Goal: Task Accomplishment & Management: Manage account settings

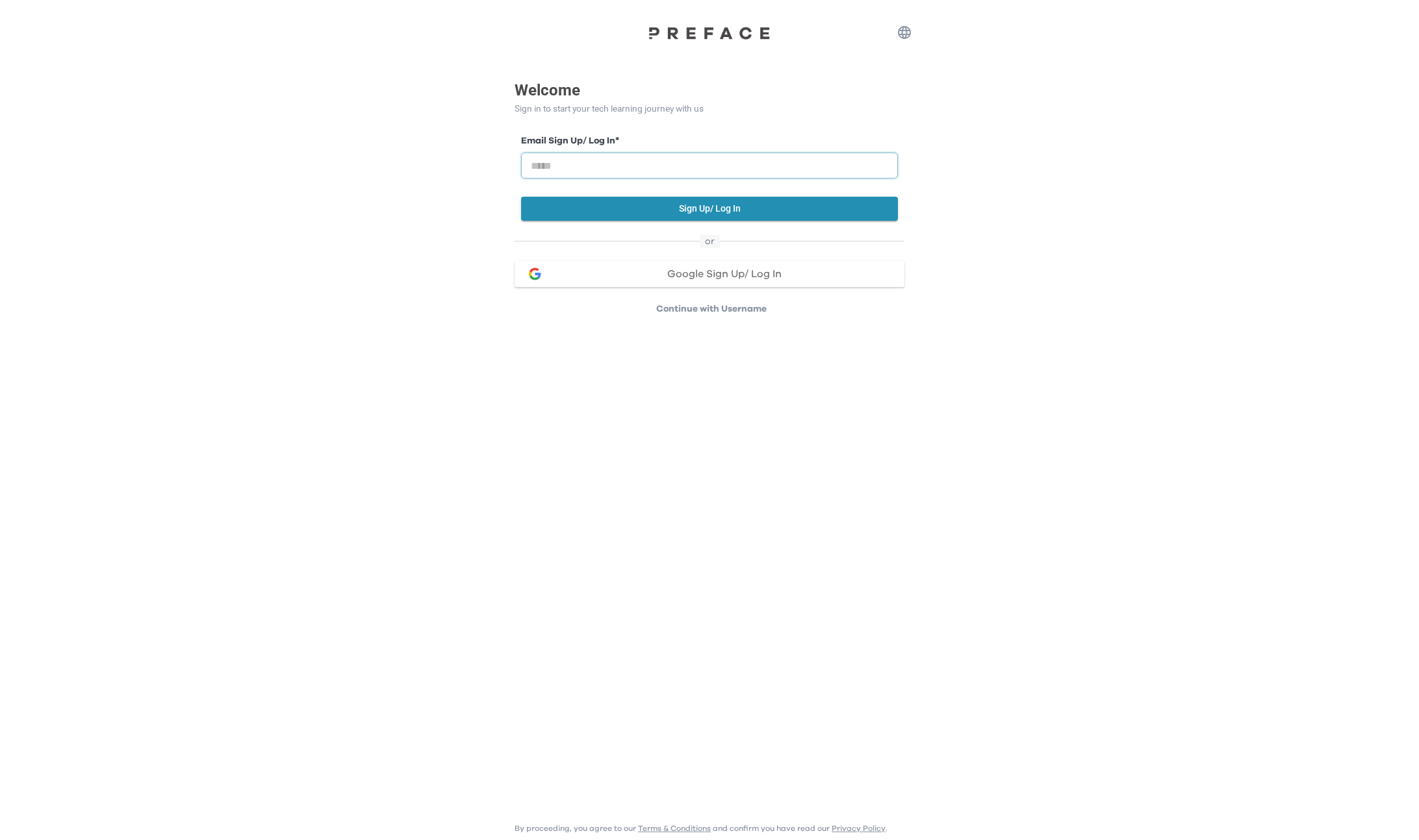
click at [642, 168] on input "email" at bounding box center [709, 165] width 377 height 26
click at [726, 280] on button "Google Sign Up/ Log In" at bounding box center [709, 274] width 390 height 26
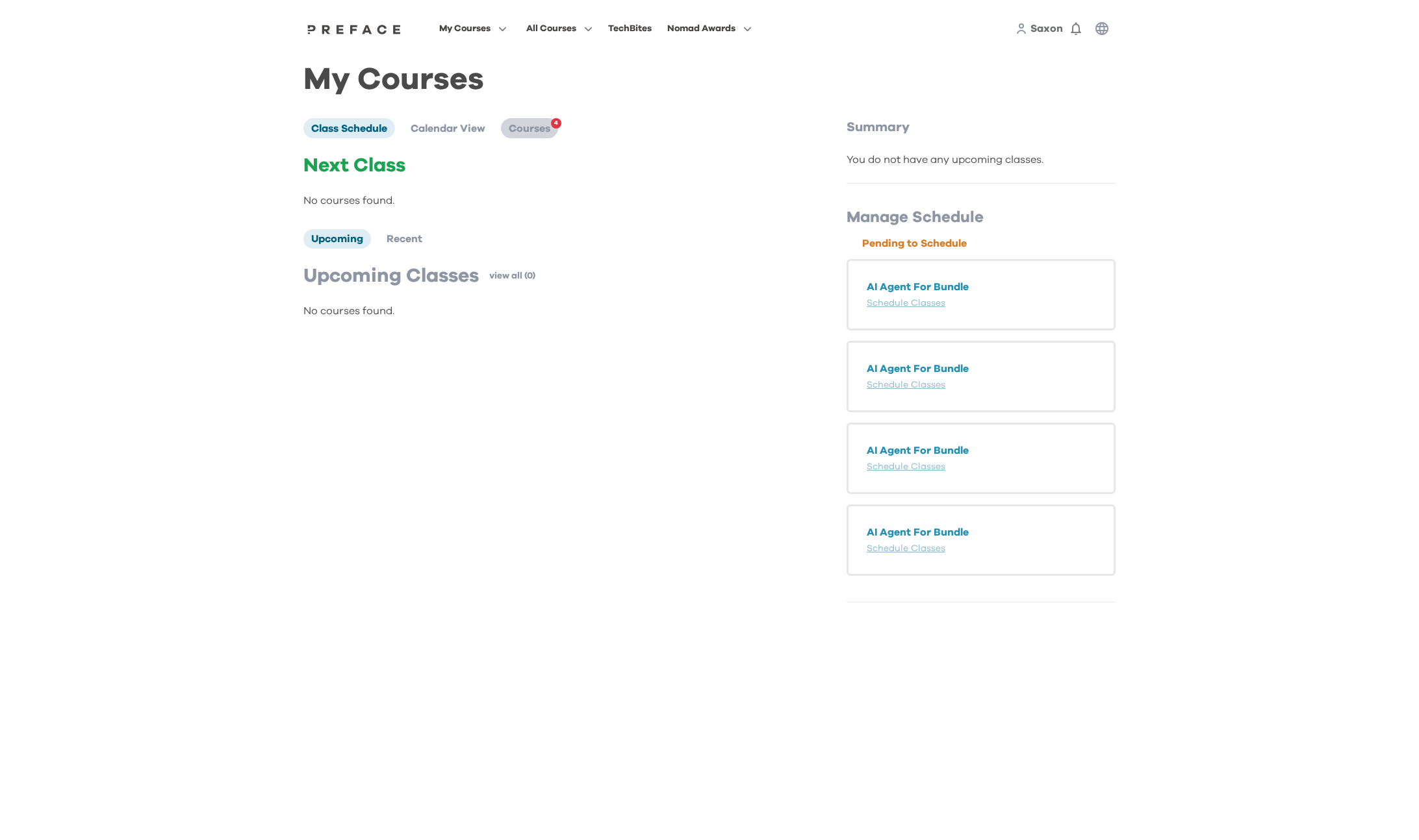
click at [541, 126] on span "Courses" at bounding box center [529, 128] width 42 height 10
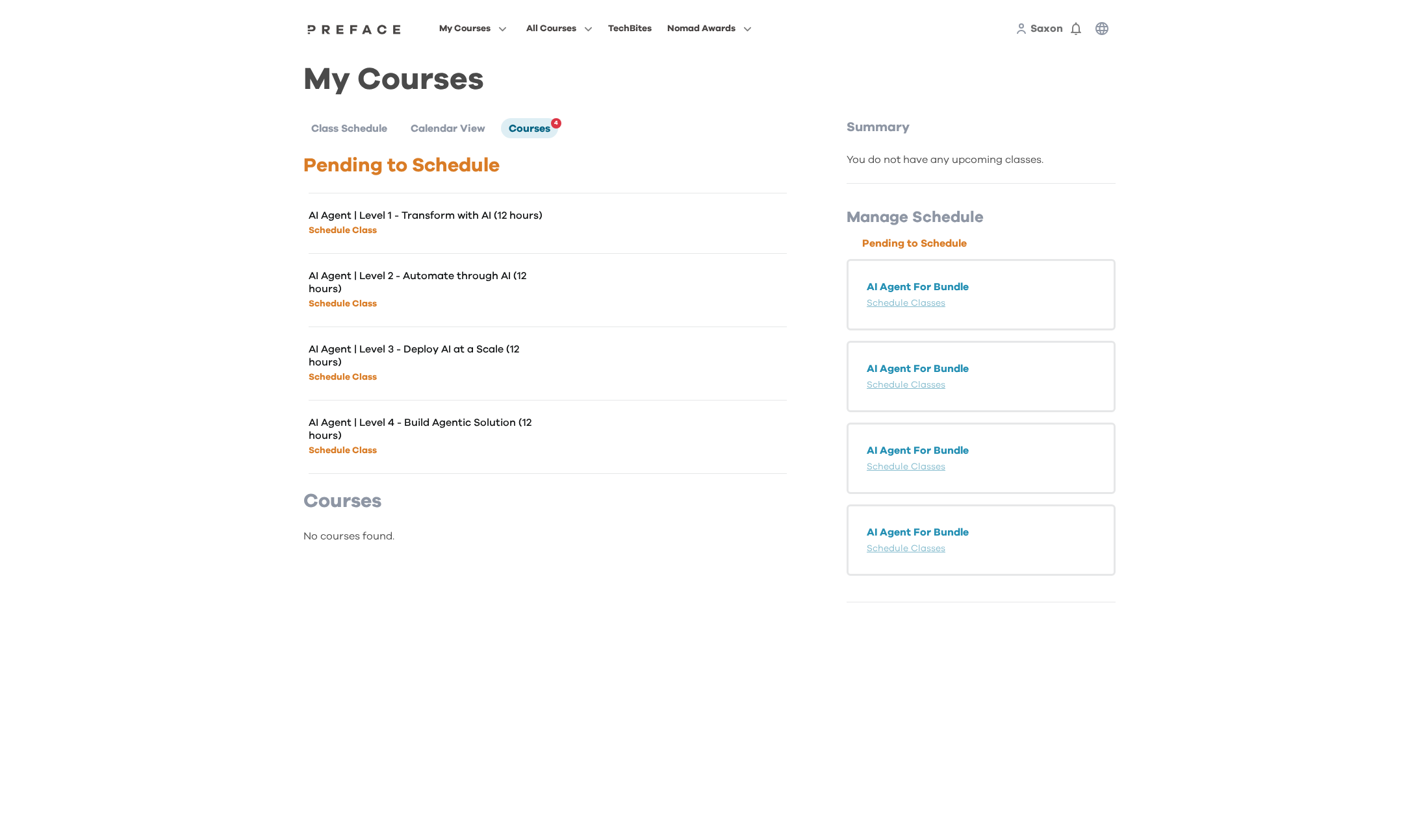
click at [354, 231] on link "Schedule Class" at bounding box center [343, 230] width 68 height 9
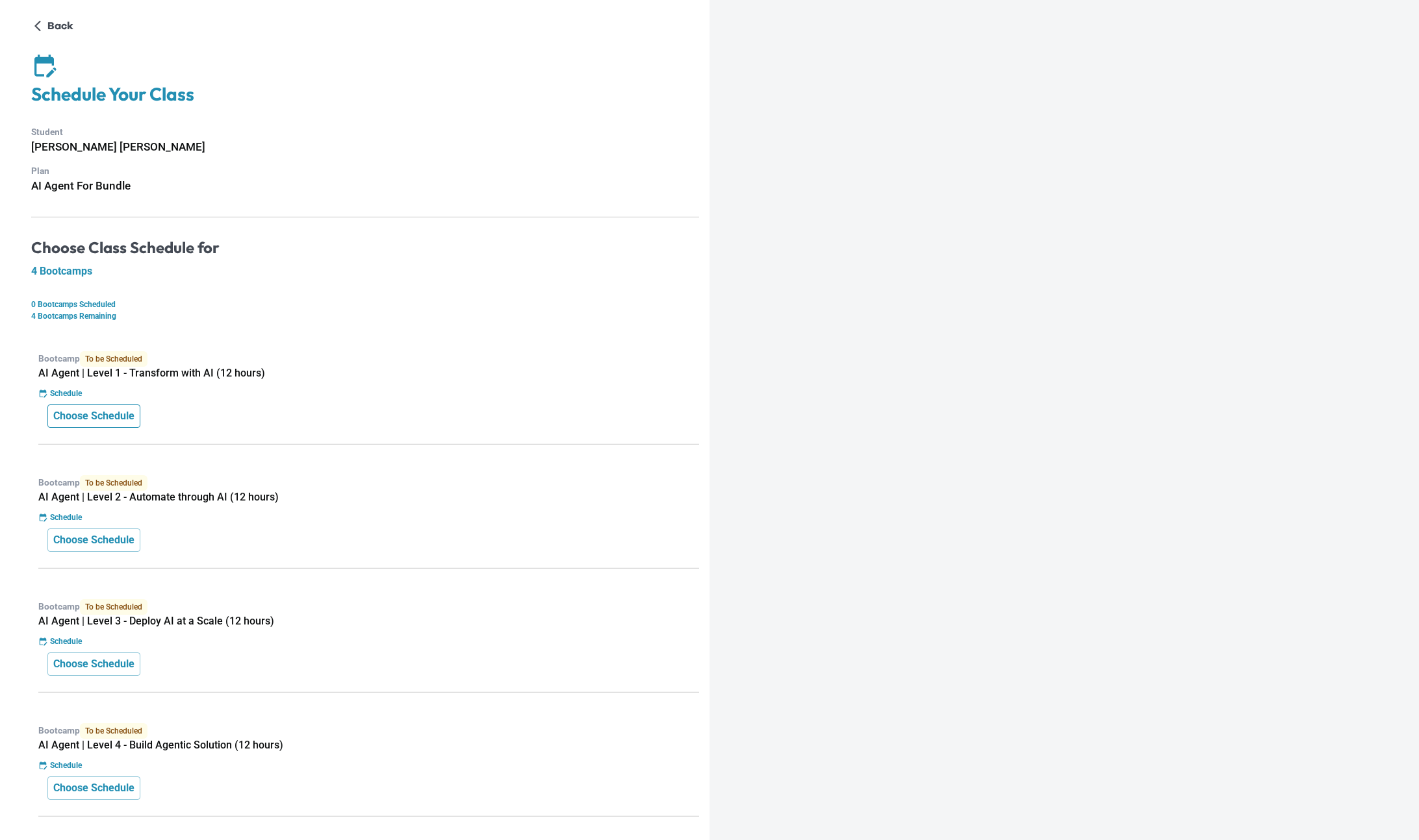
click at [82, 416] on p "Choose Schedule" at bounding box center [94, 416] width 81 height 16
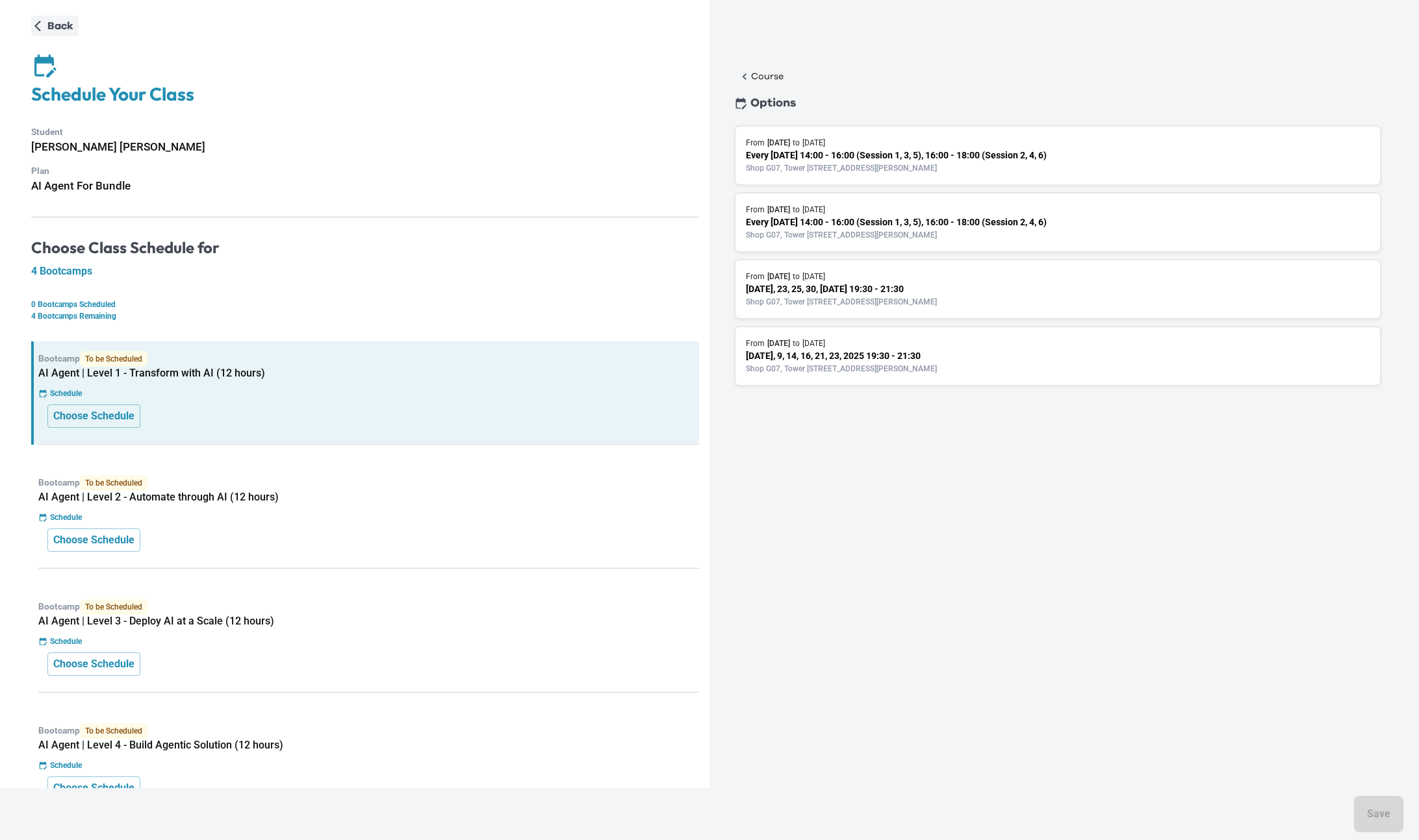
click at [40, 25] on icon "button" at bounding box center [38, 27] width 14 height 14
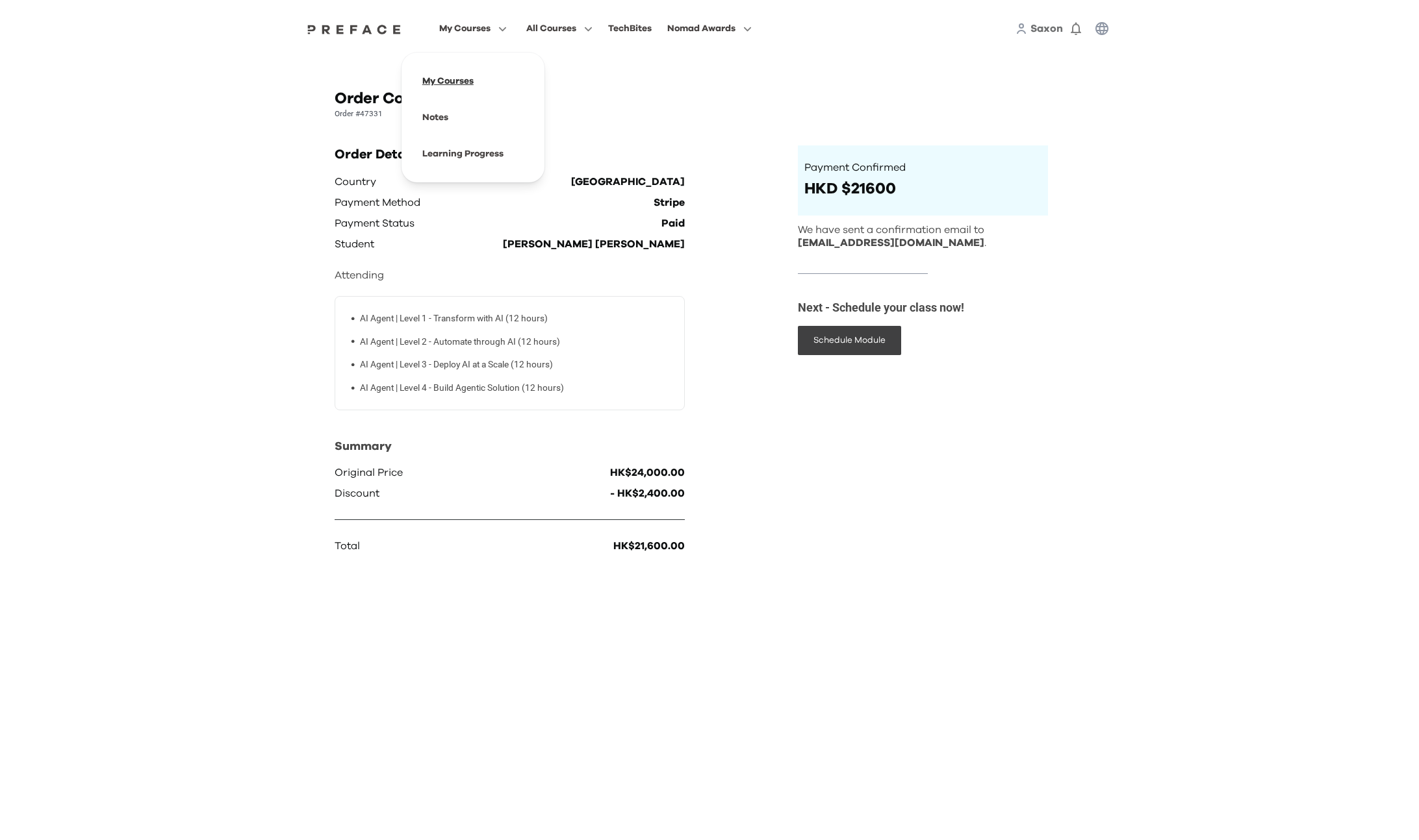
click at [475, 85] on span at bounding box center [473, 81] width 122 height 36
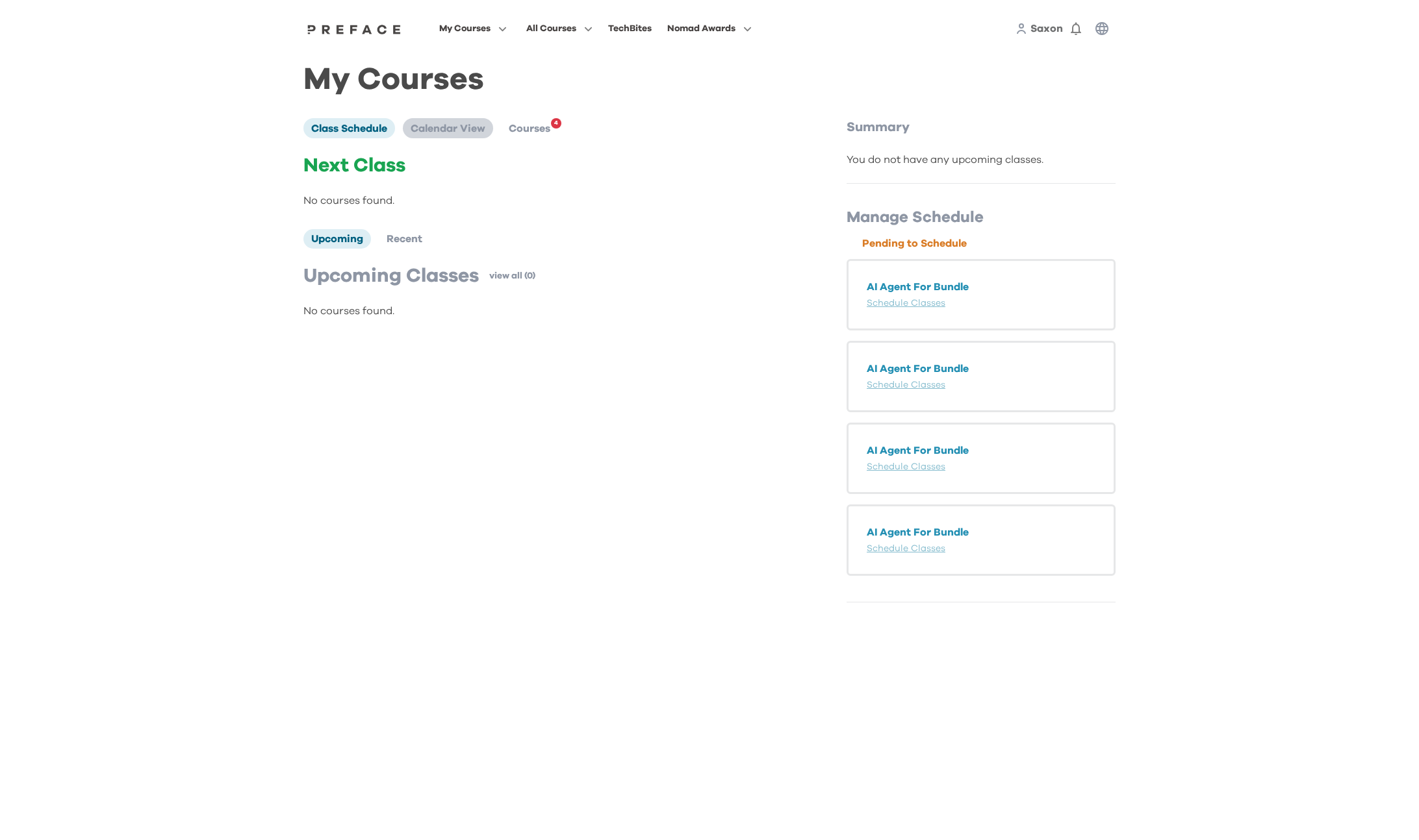
click at [447, 132] on span "Calendar View" at bounding box center [447, 128] width 75 height 10
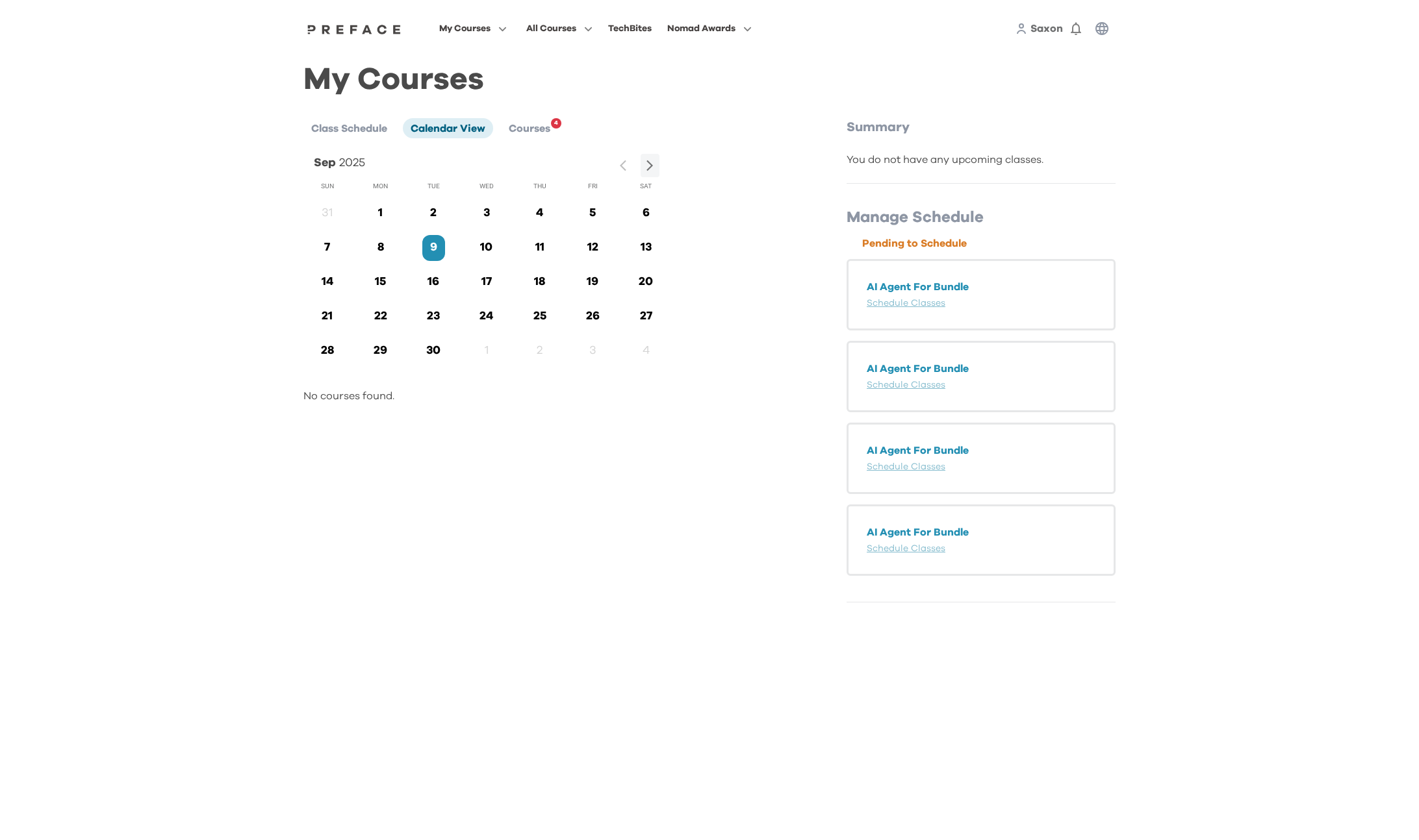
click at [720, 375] on div "Sep 2025 Sun Mon Tue Wed Thu Fri Sat 31 1 2 3 4 5 6 7 8 9 10 11 12 13 14 15 16 …" at bounding box center [548, 279] width 488 height 250
click at [529, 77] on span at bounding box center [559, 81] width 122 height 36
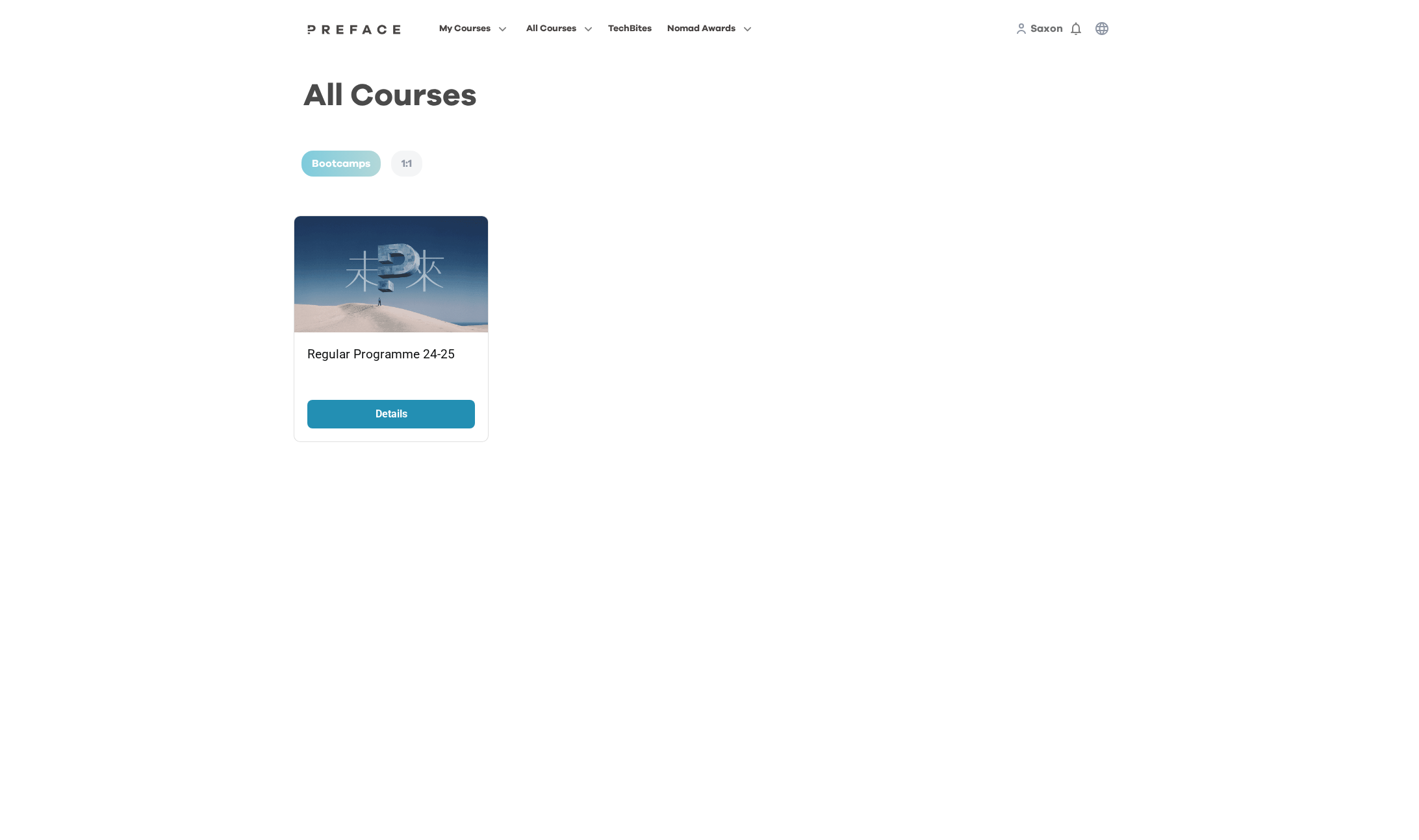
click at [397, 411] on p "Details" at bounding box center [391, 414] width 98 height 16
click at [1050, 29] on span "Saxon" at bounding box center [1047, 28] width 33 height 10
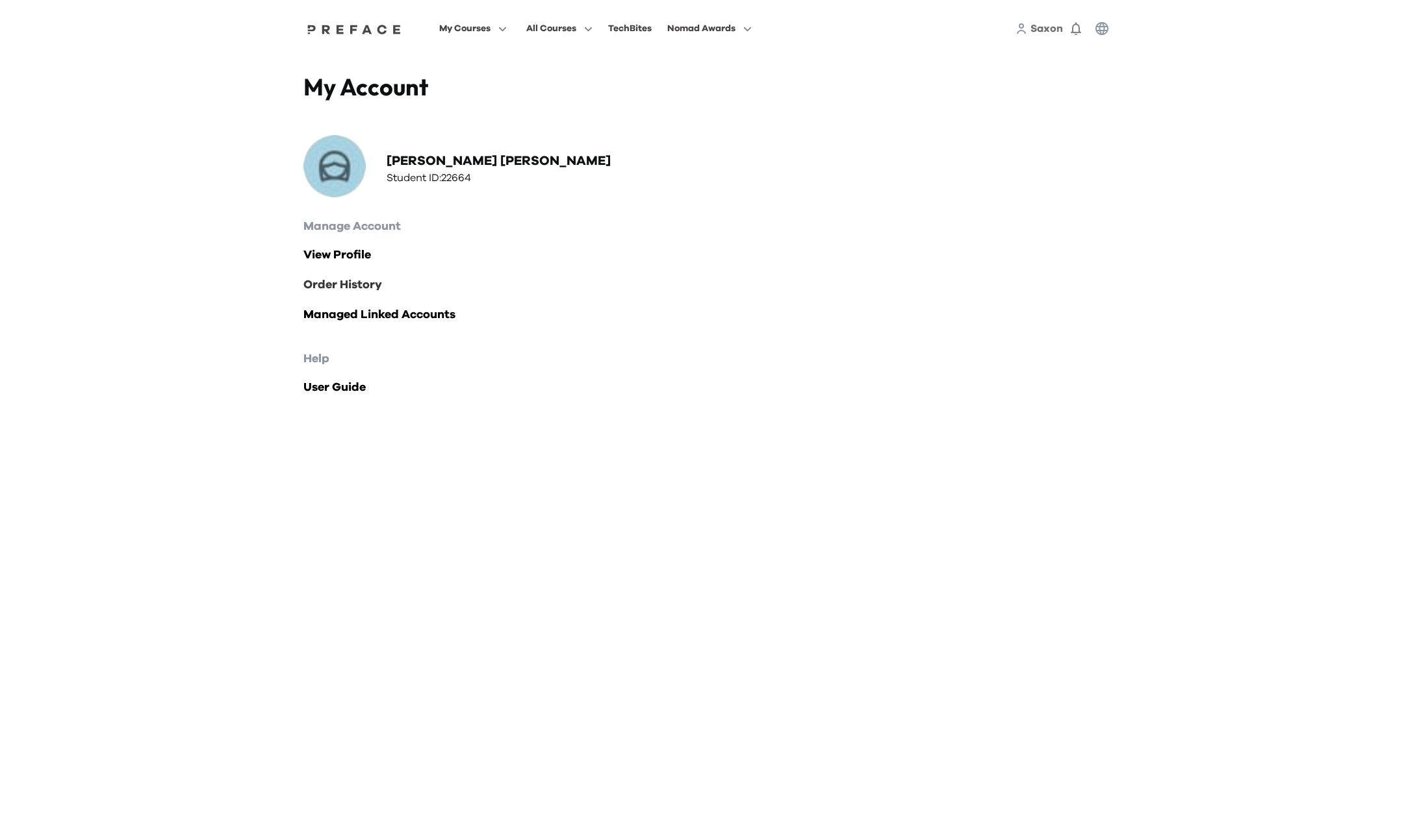
click at [351, 285] on link "Order History" at bounding box center [710, 285] width 812 height 18
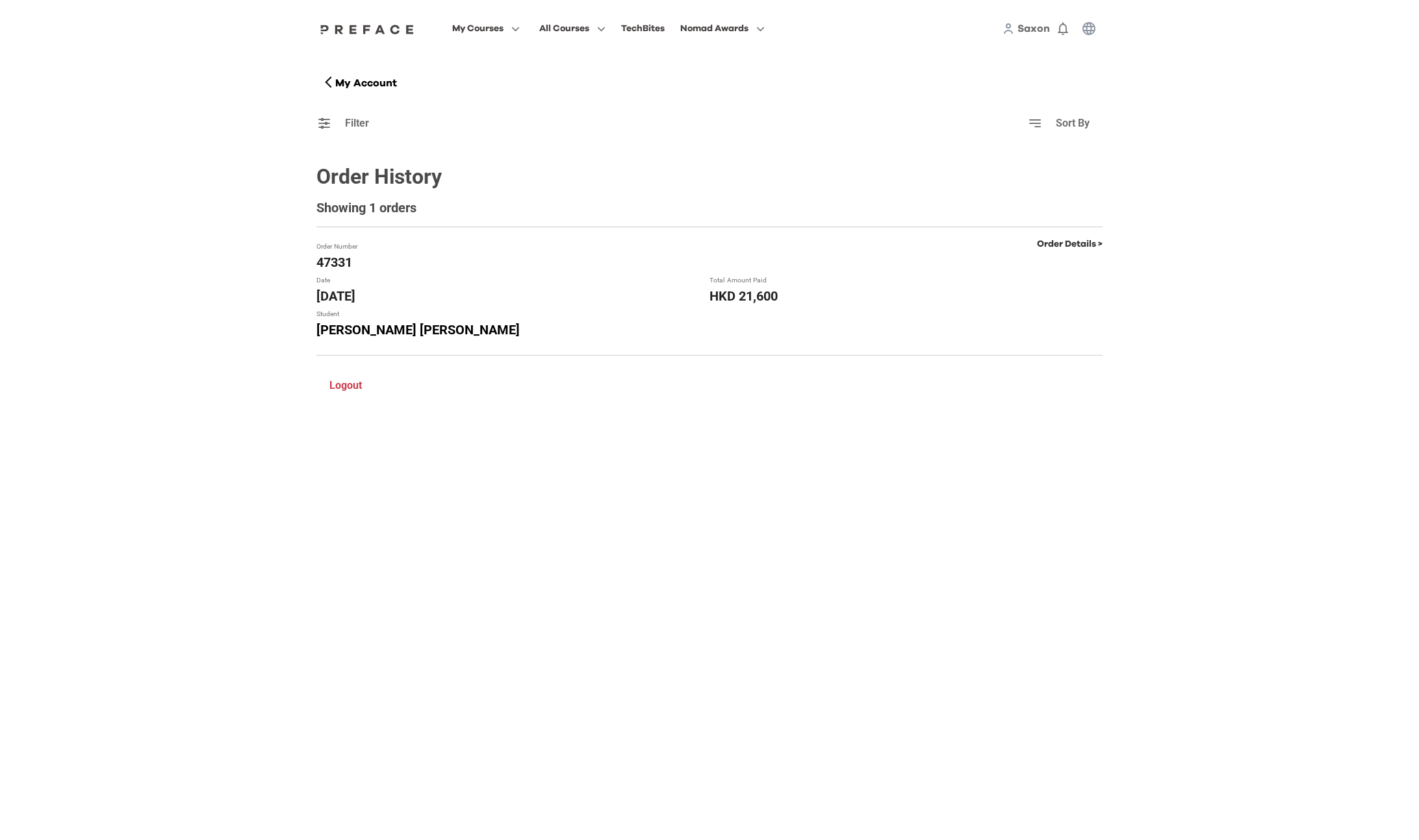
click at [1080, 245] on link "Order Details >" at bounding box center [1070, 244] width 66 height 9
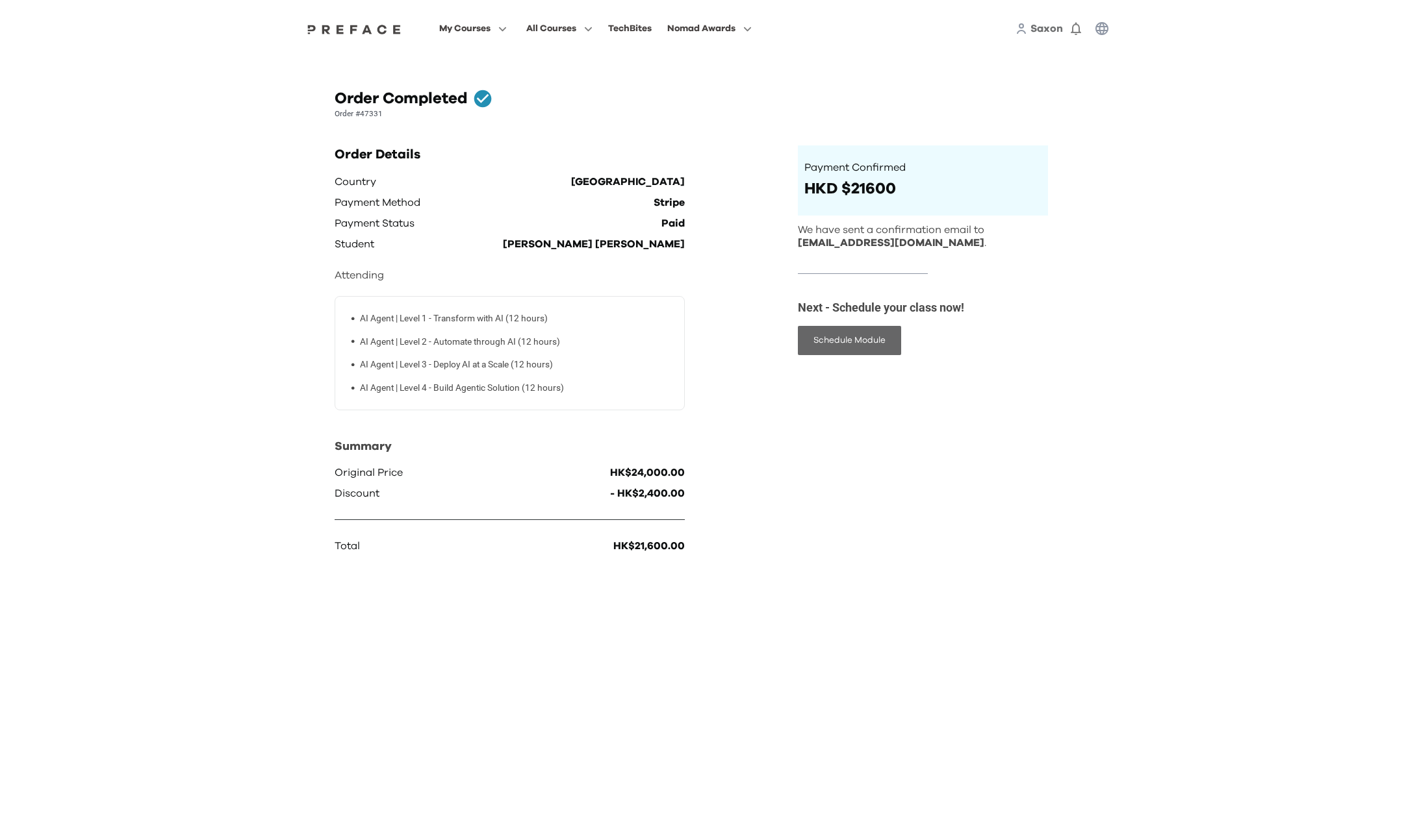
click at [881, 341] on button "Schedule Module" at bounding box center [849, 340] width 103 height 29
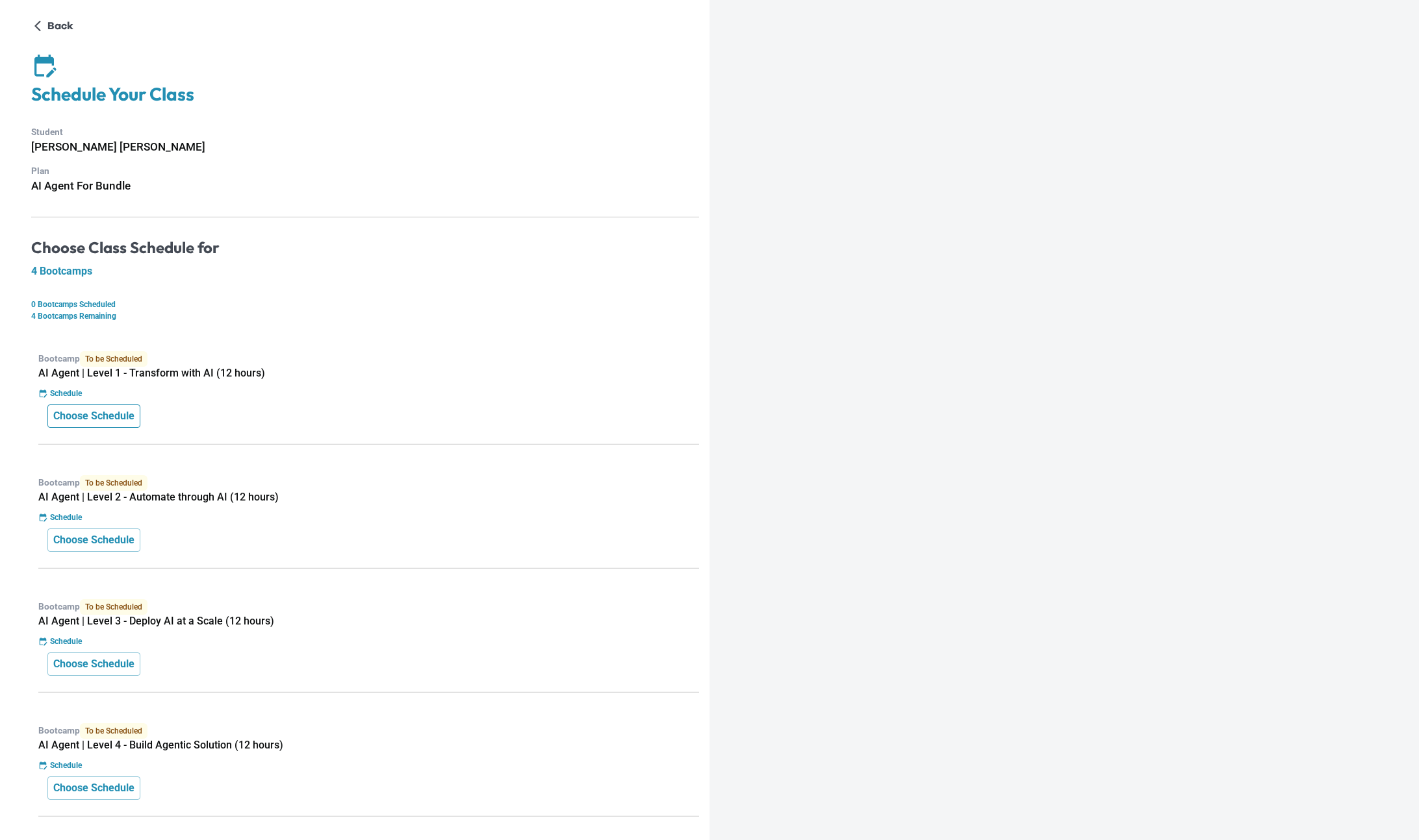
click at [114, 419] on p "Choose Schedule" at bounding box center [94, 416] width 81 height 16
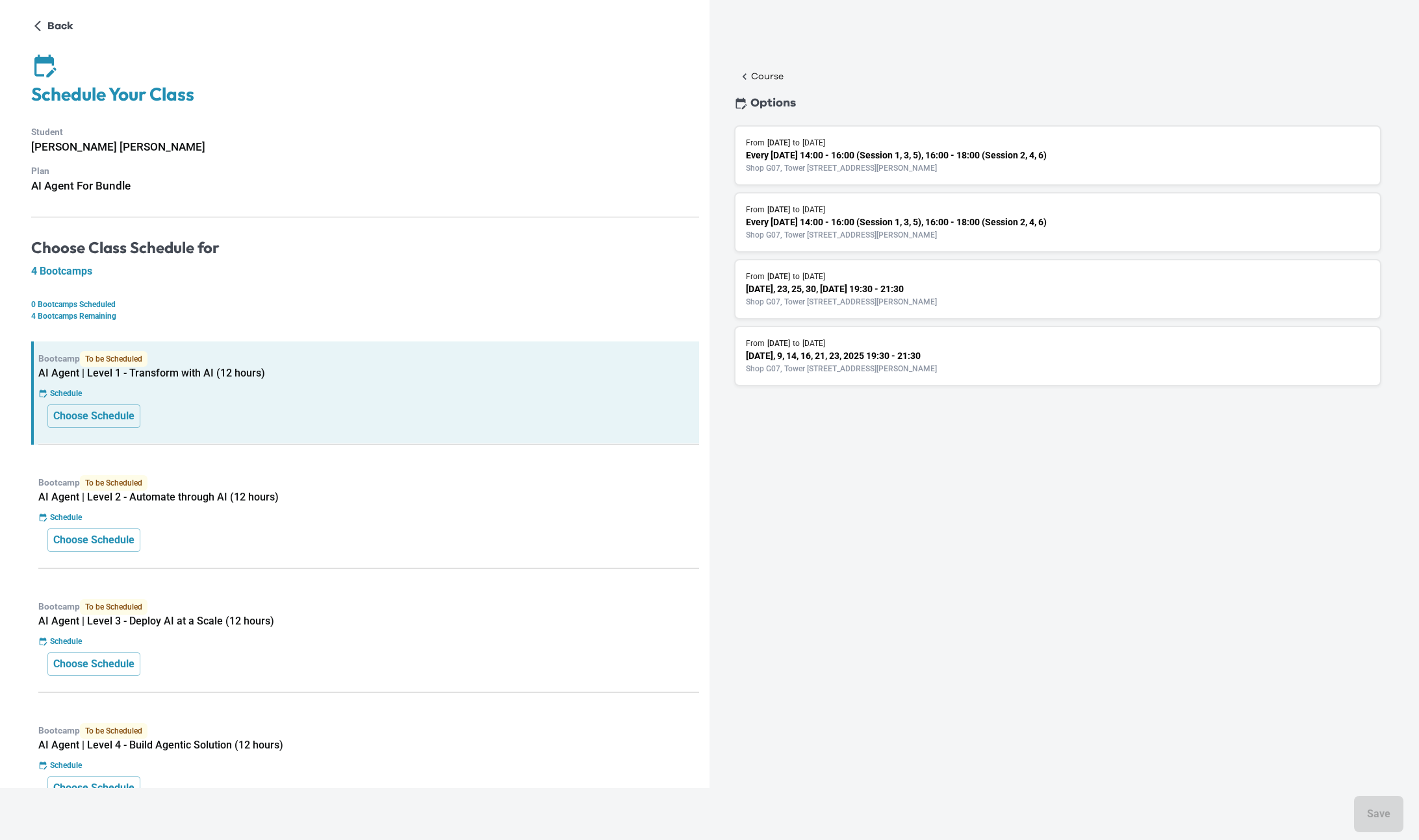
click at [866, 297] on p "Shop G07, Tower 535, 535 Jaffe Road, Causeway Bay | 銅鑼灣謝斐道535號Tower 535 地下G07號舖" at bounding box center [1058, 301] width 624 height 12
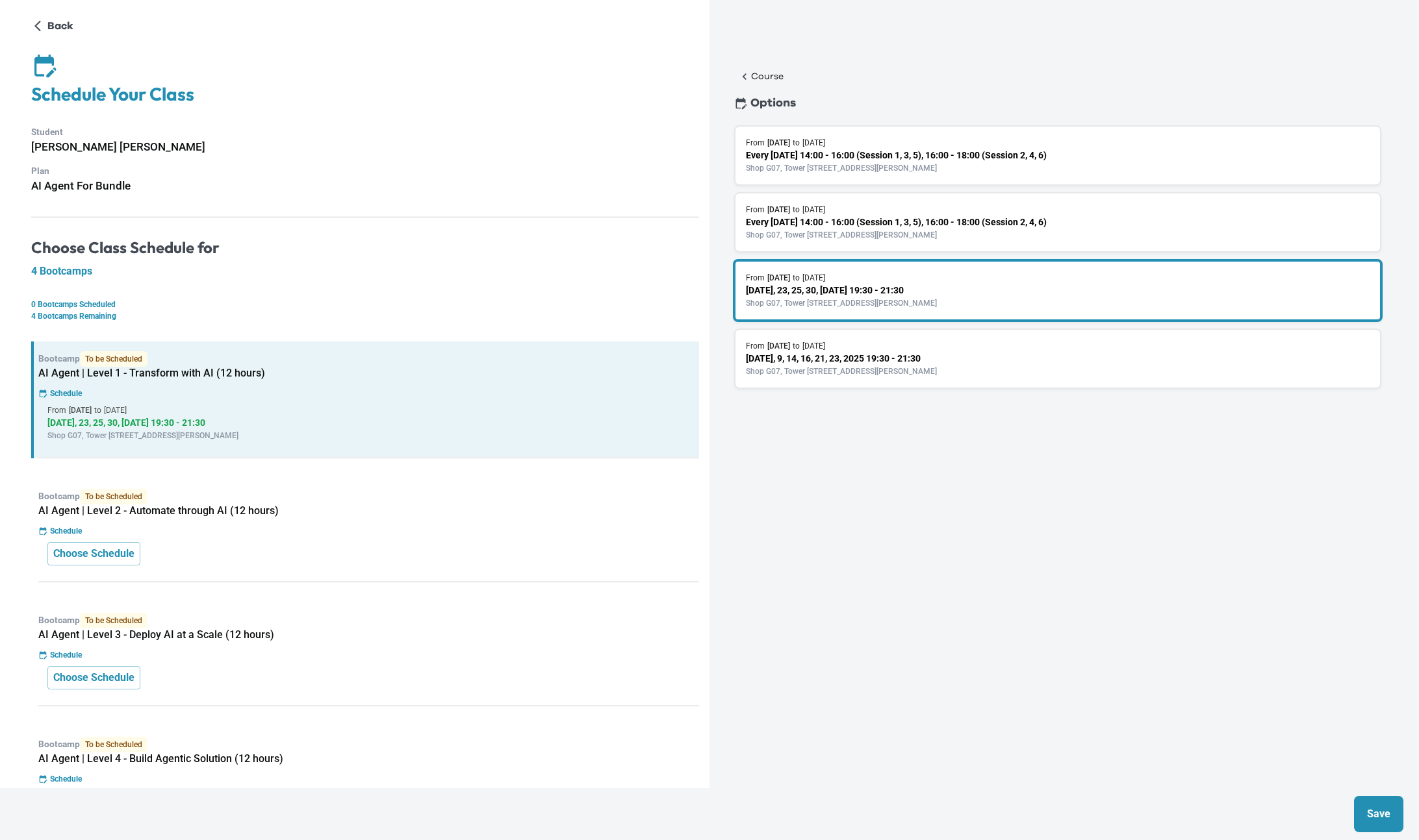
click at [1372, 811] on p "Save" at bounding box center [1379, 814] width 23 height 16
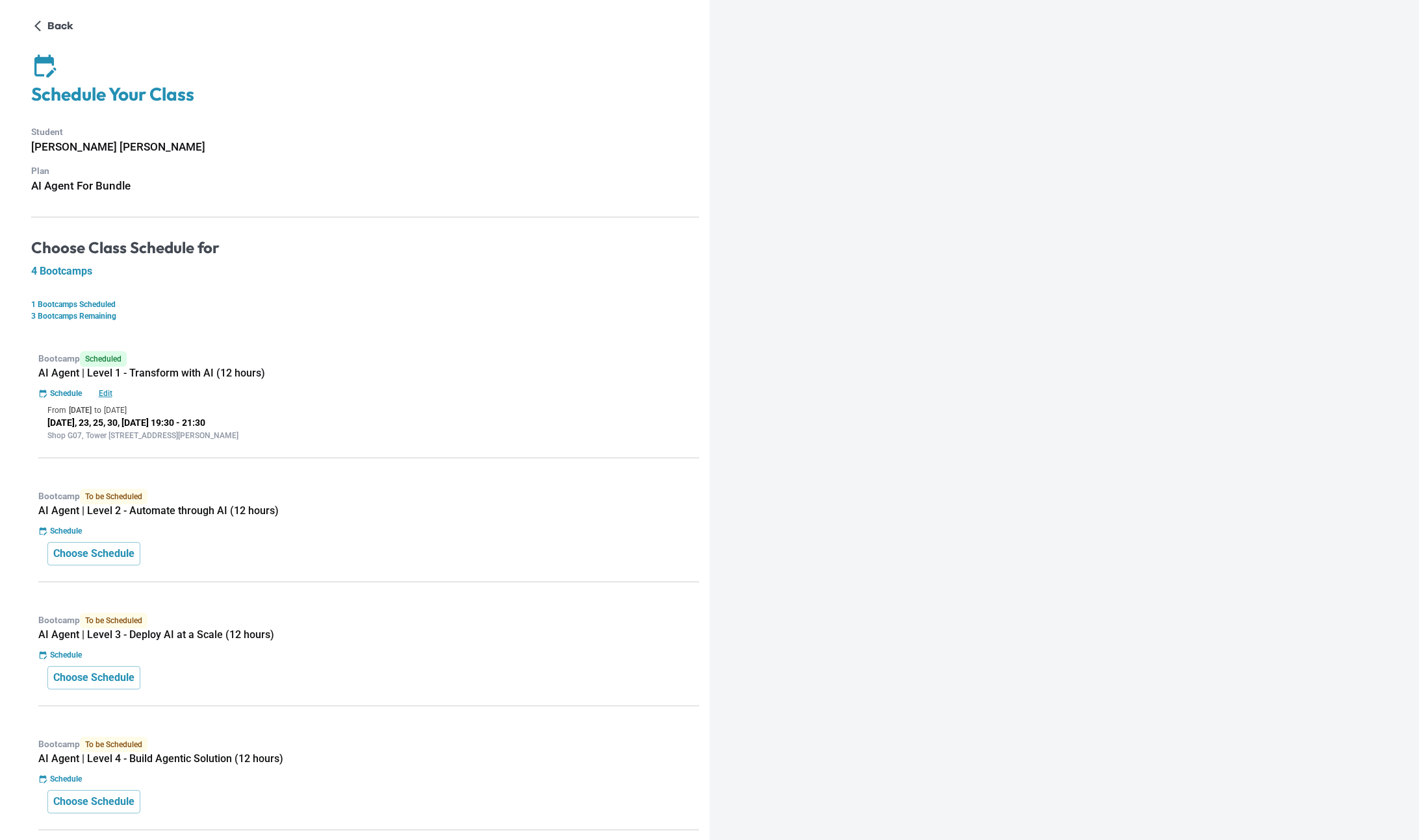
click at [124, 493] on span "To be Scheduled" at bounding box center [114, 496] width 68 height 16
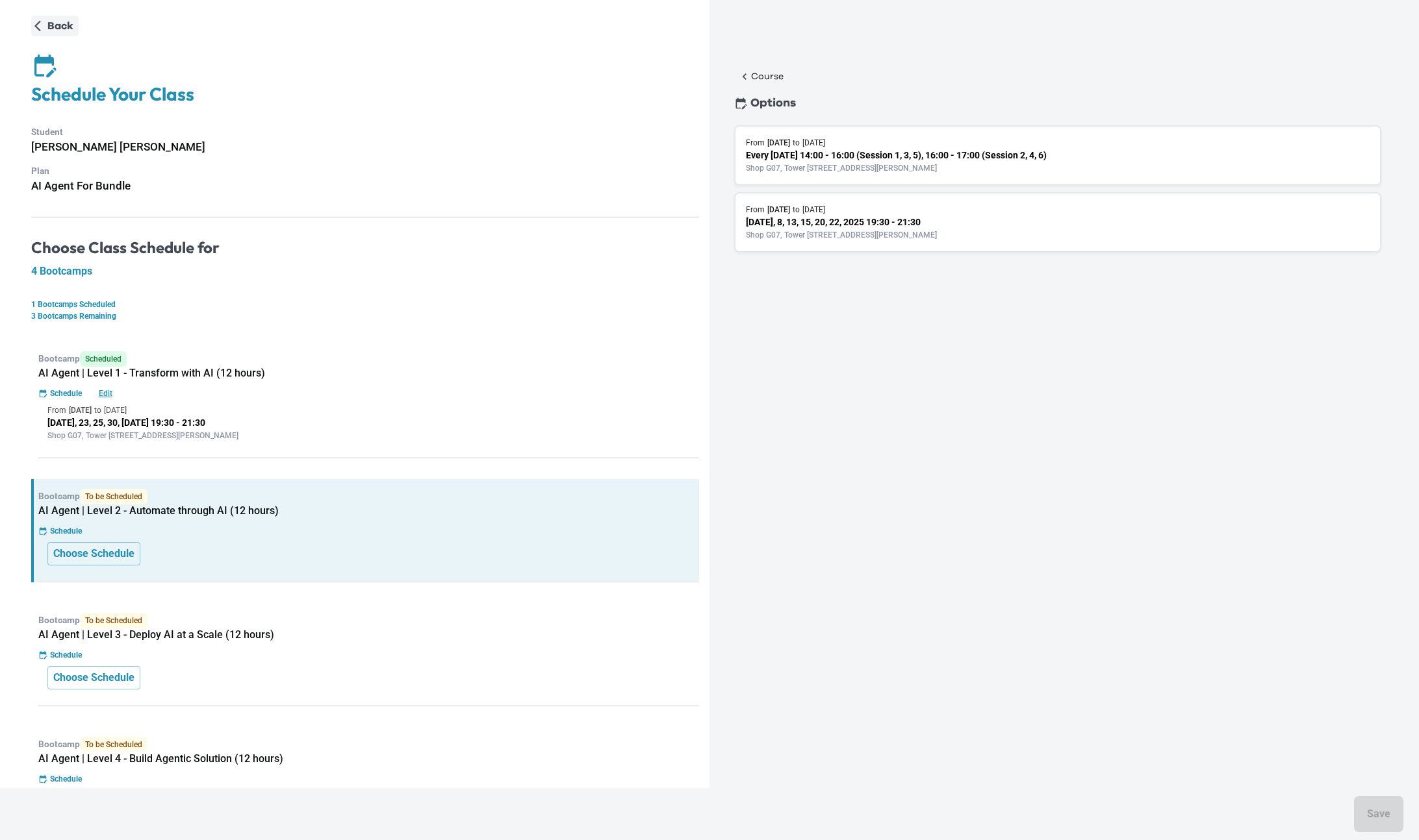
click at [52, 25] on p "Back" at bounding box center [60, 26] width 26 height 16
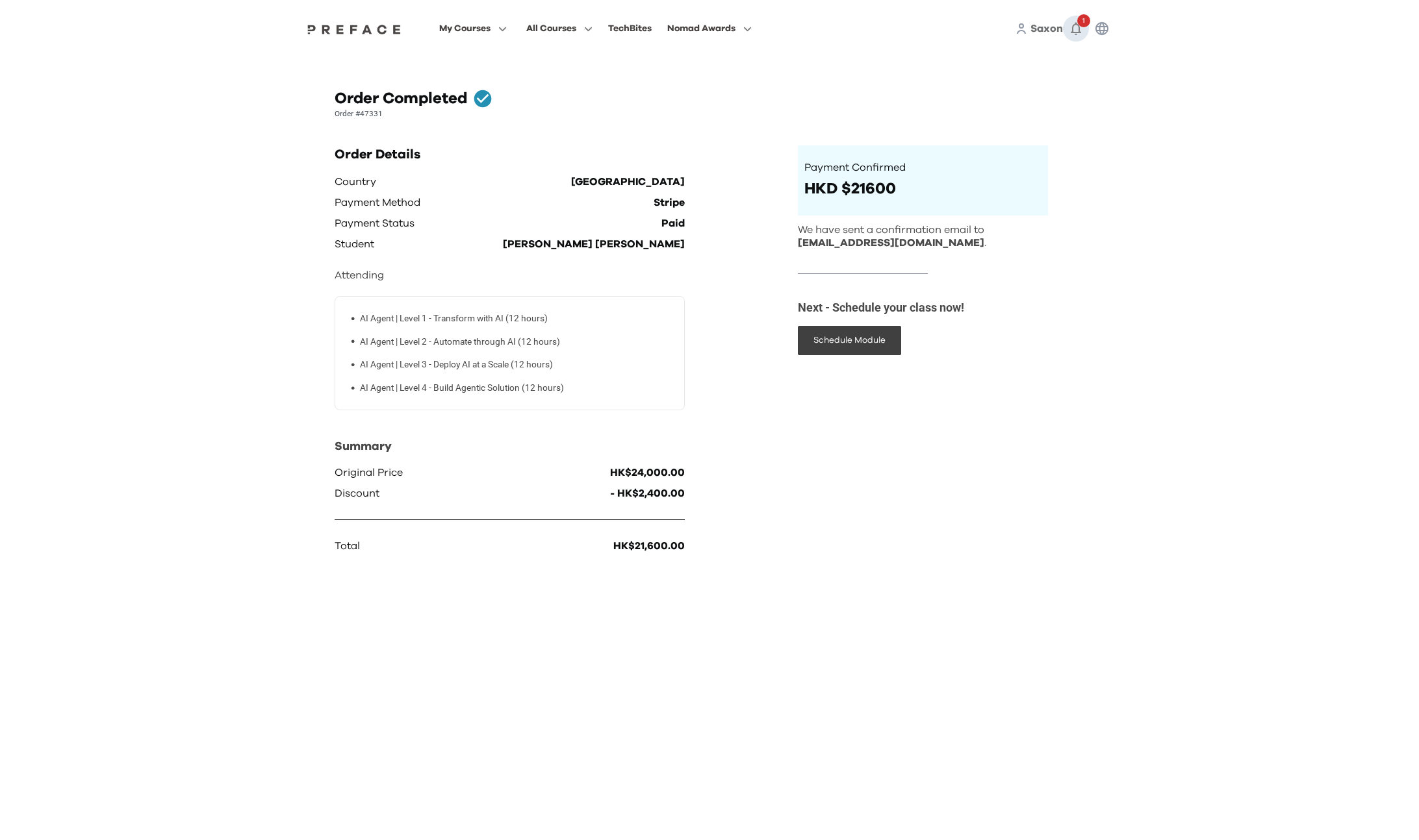
click at [1085, 19] on span "1" at bounding box center [1083, 21] width 13 height 13
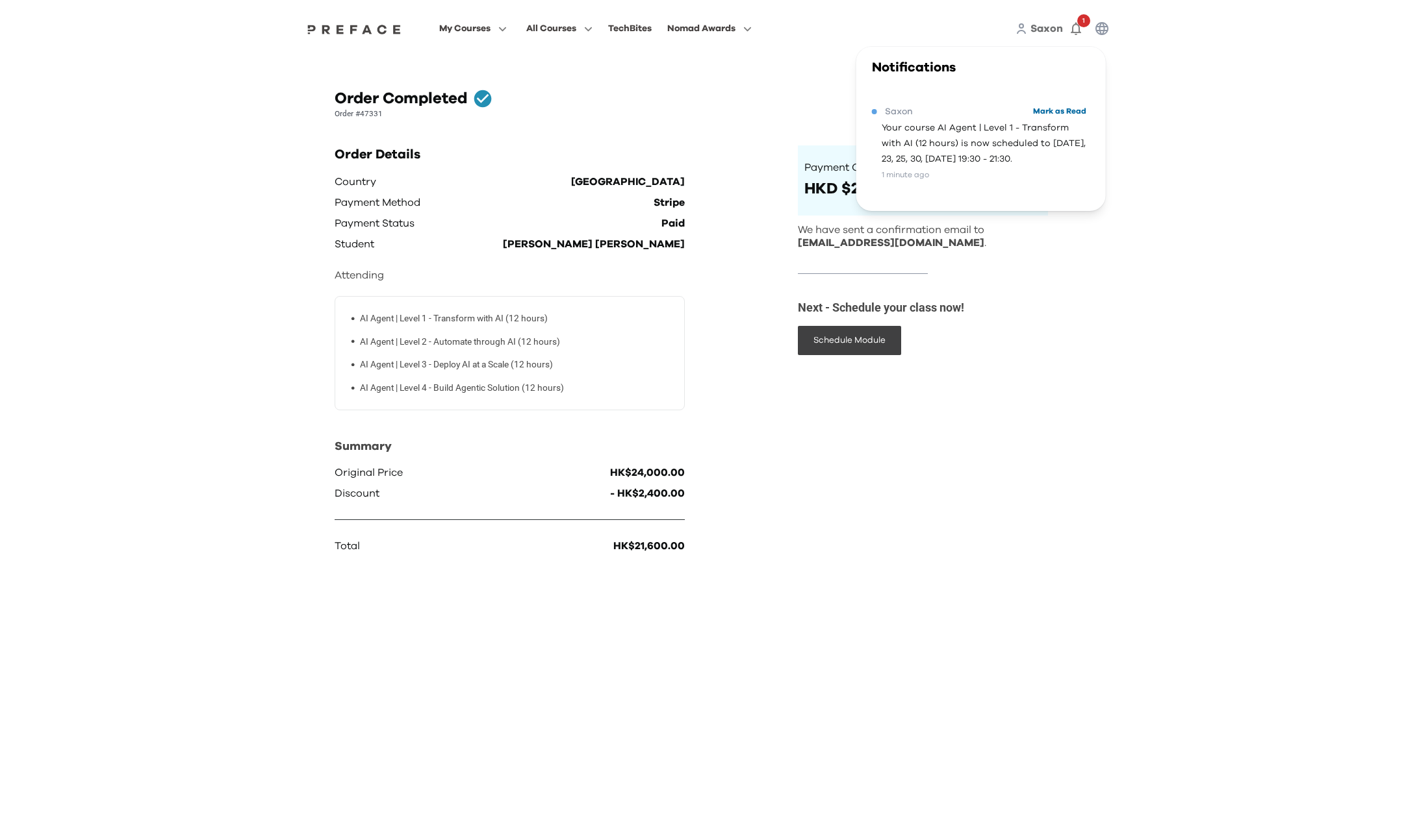
click at [1046, 110] on button "Mark as Read" at bounding box center [1059, 111] width 61 height 18
click at [768, 95] on div "Order Completed" at bounding box center [709, 98] width 750 height 21
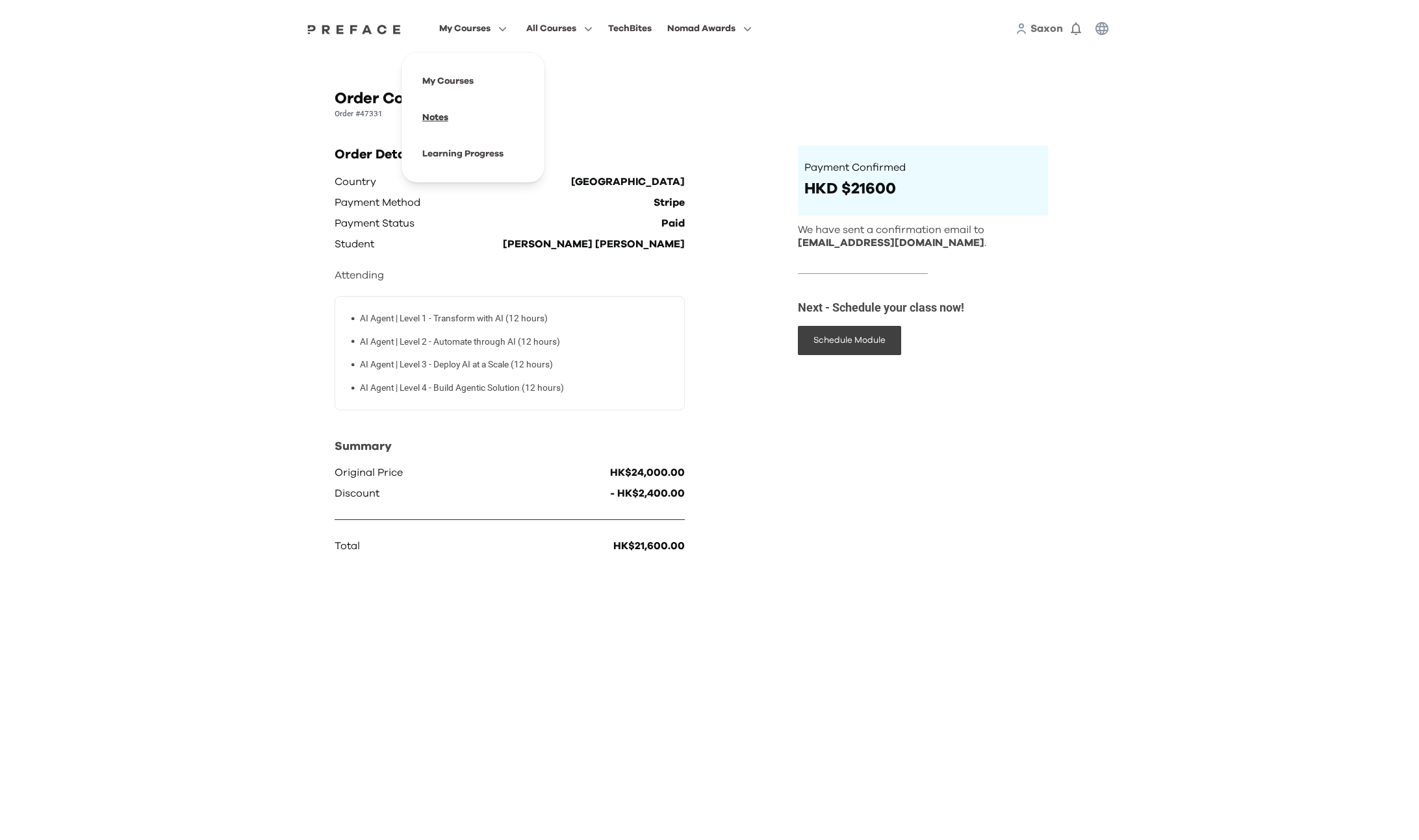
click at [440, 120] on span at bounding box center [473, 117] width 122 height 36
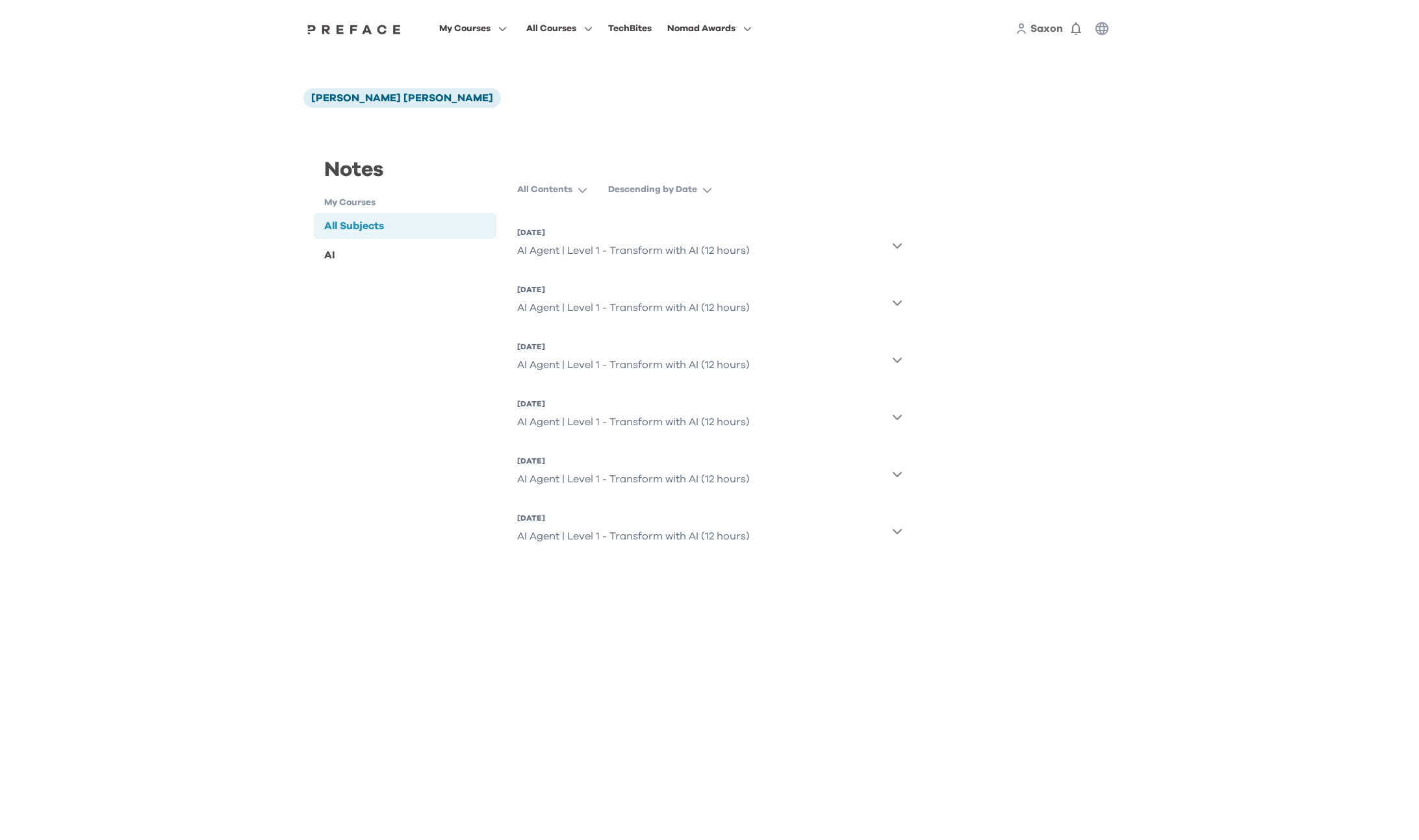
click at [399, 202] on h1 "My Courses" at bounding box center [410, 203] width 172 height 14
click at [356, 204] on h1 "My Courses" at bounding box center [410, 203] width 172 height 14
click at [365, 204] on h1 "My Courses" at bounding box center [410, 203] width 172 height 14
click at [894, 531] on icon "button" at bounding box center [896, 532] width 9 height 5
click at [899, 532] on icon "button" at bounding box center [897, 531] width 10 height 10
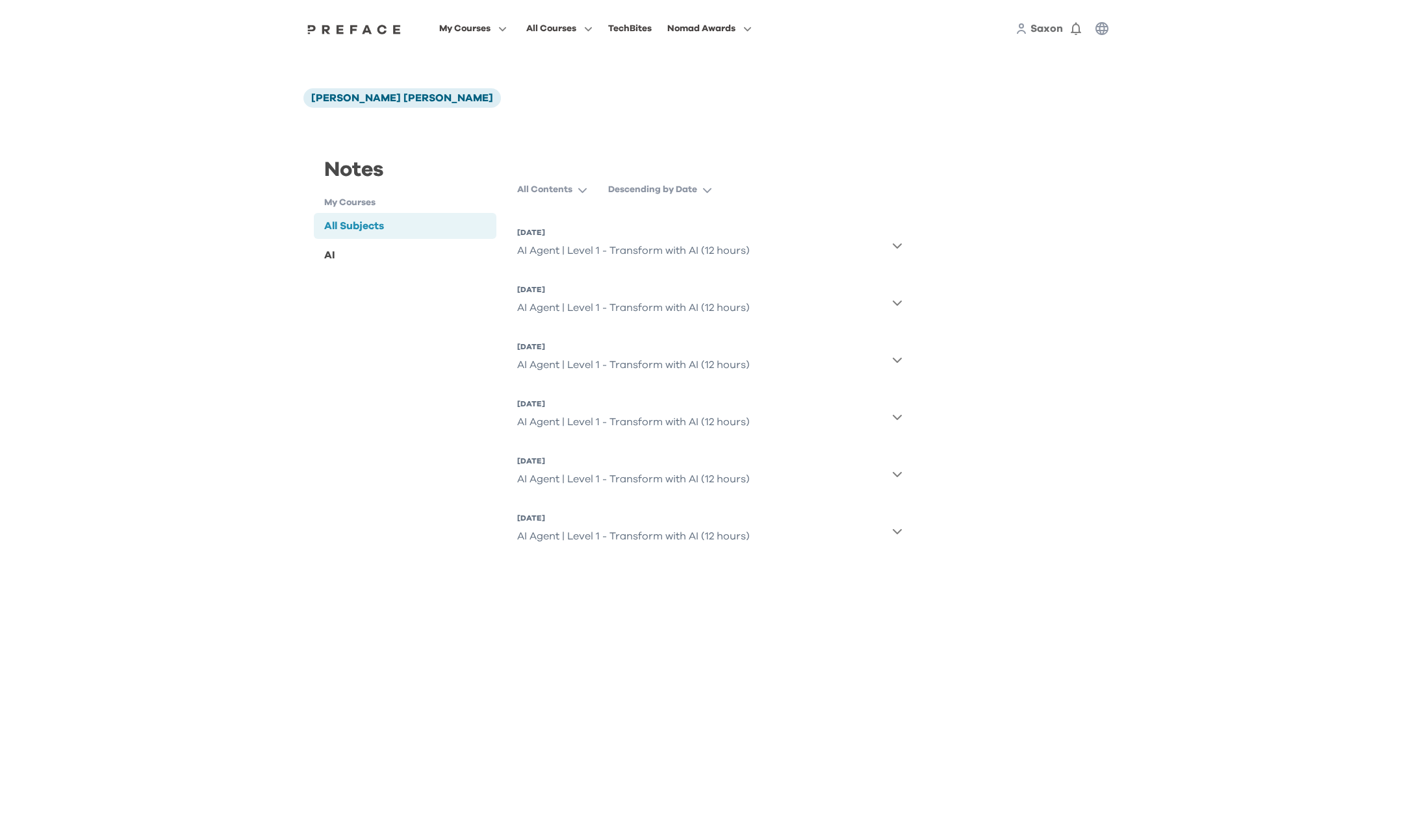
click at [899, 532] on icon "button" at bounding box center [896, 532] width 9 height 5
click at [899, 472] on icon "button" at bounding box center [897, 474] width 10 height 10
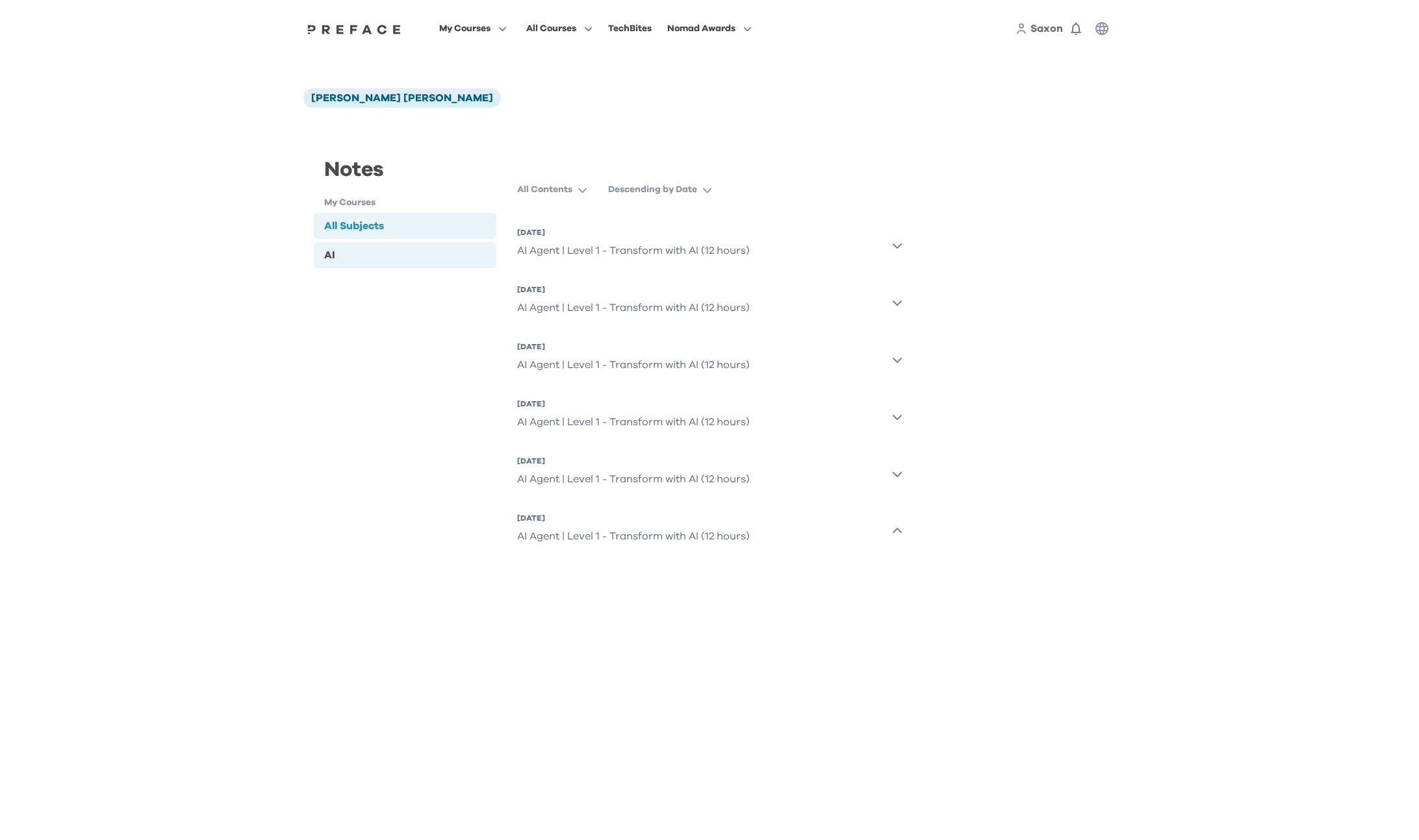
click at [328, 251] on div "AI" at bounding box center [329, 255] width 10 height 16
